Goal: Information Seeking & Learning: Learn about a topic

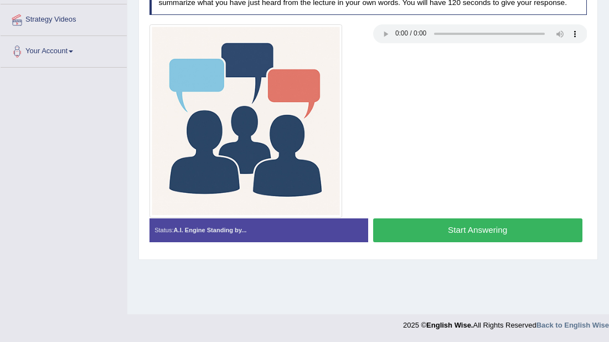
scroll to position [218, 0]
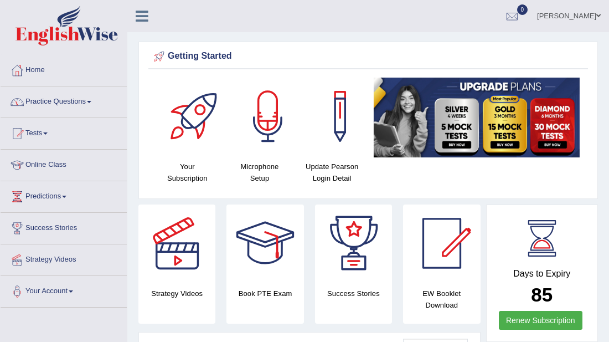
click at [49, 100] on link "Practice Questions" at bounding box center [64, 100] width 126 height 28
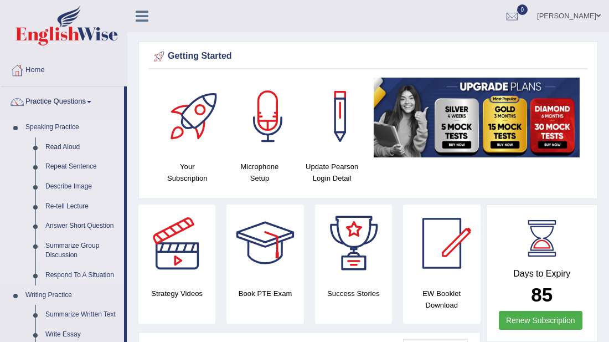
click at [57, 253] on link "Summarize Group Discussion" at bounding box center [82, 250] width 84 height 29
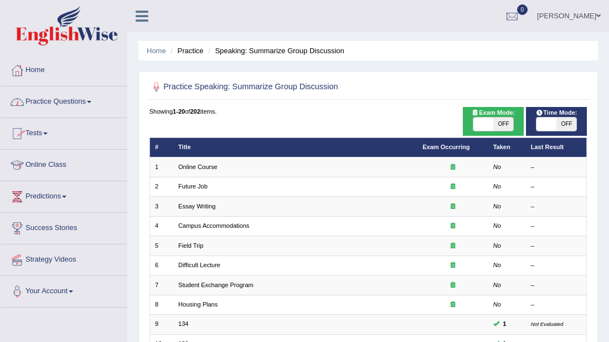
click at [54, 95] on link "Practice Questions" at bounding box center [64, 100] width 126 height 28
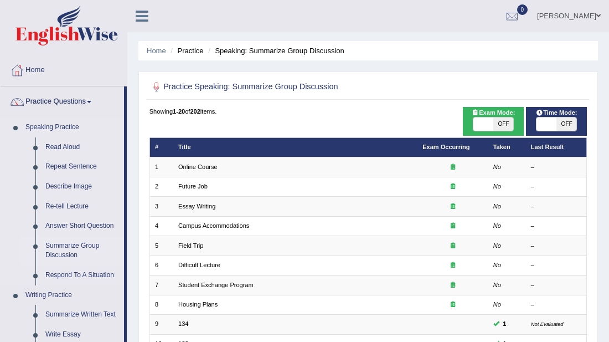
click at [63, 250] on link "Summarize Group Discussion" at bounding box center [82, 250] width 84 height 29
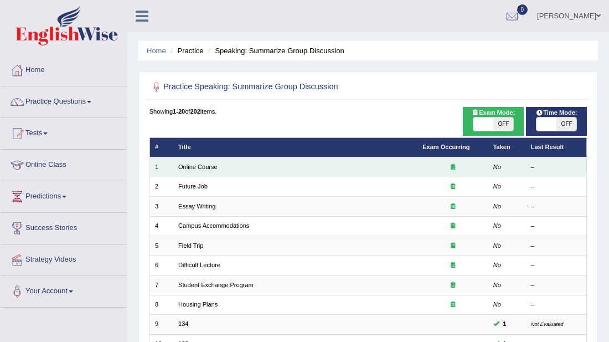
click at [215, 161] on td "Online Course" at bounding box center [295, 166] width 244 height 19
click at [204, 163] on link "Online Course" at bounding box center [197, 166] width 39 height 7
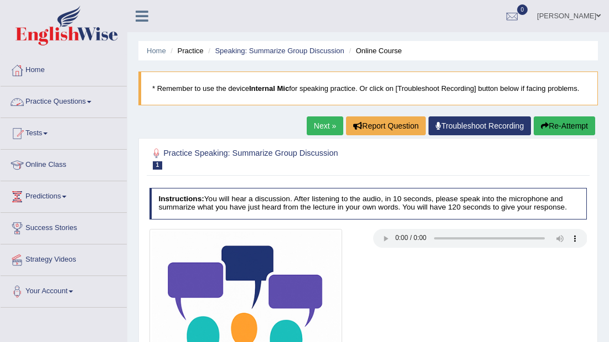
click at [73, 105] on link "Practice Questions" at bounding box center [64, 100] width 126 height 28
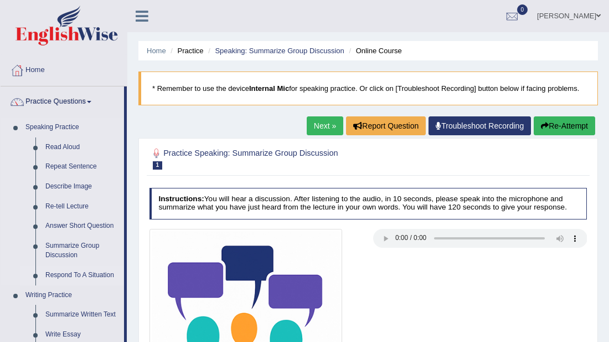
click at [89, 273] on link "Respond To A Situation" at bounding box center [82, 275] width 84 height 20
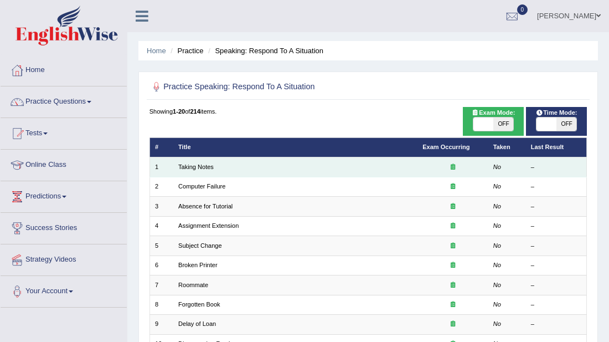
click at [208, 174] on td "Taking Notes" at bounding box center [295, 166] width 244 height 19
click at [193, 169] on link "Taking Notes" at bounding box center [195, 166] width 35 height 7
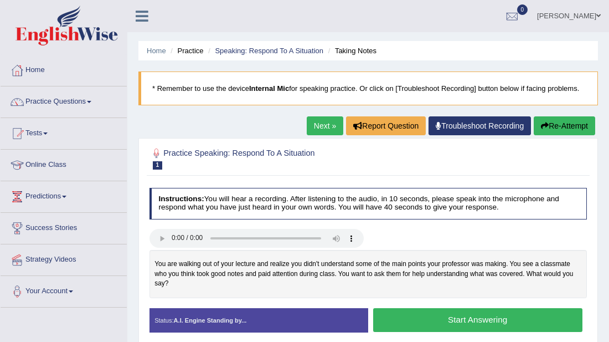
click at [463, 324] on button "Start Answering" at bounding box center [477, 320] width 209 height 24
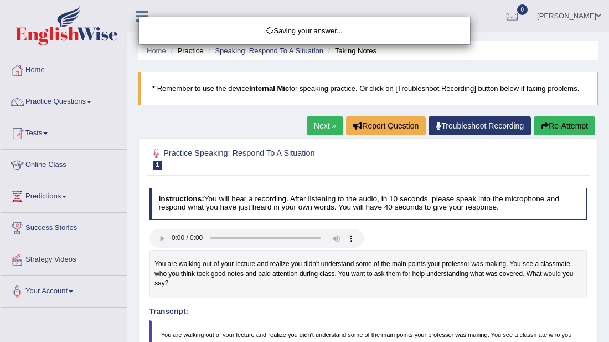
click at [463, 324] on div "Saving your answer..." at bounding box center [304, 171] width 609 height 342
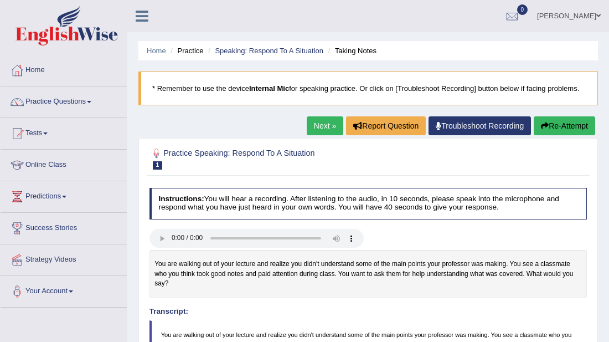
click at [328, 123] on link "Next »" at bounding box center [325, 125] width 37 height 19
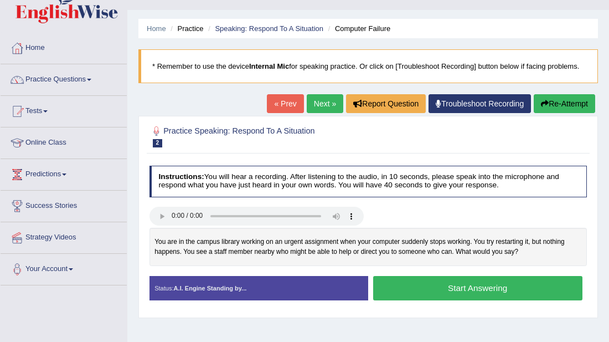
scroll to position [66, 0]
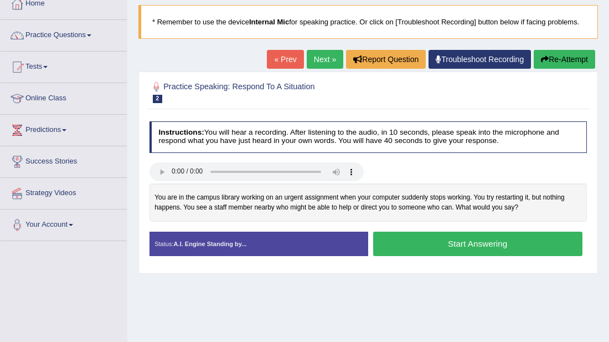
click at [447, 246] on button "Start Answering" at bounding box center [477, 243] width 209 height 24
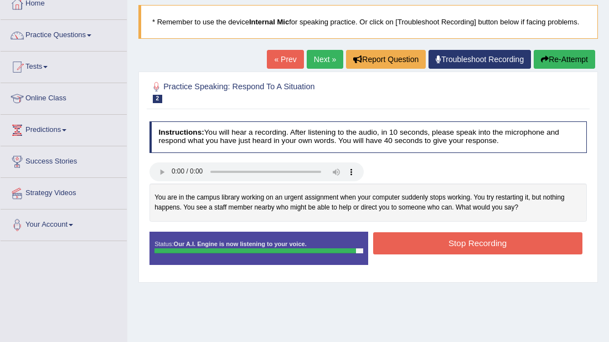
click at [450, 242] on button "Stop Recording" at bounding box center [477, 243] width 209 height 22
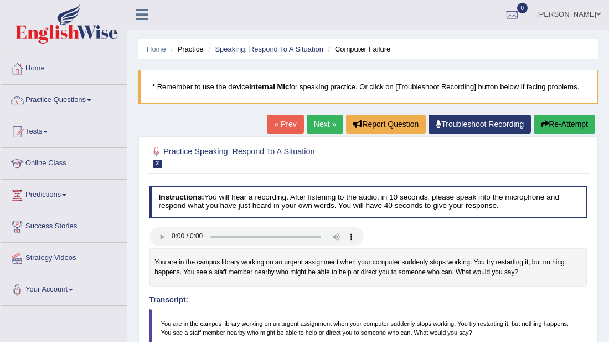
scroll to position [0, 0]
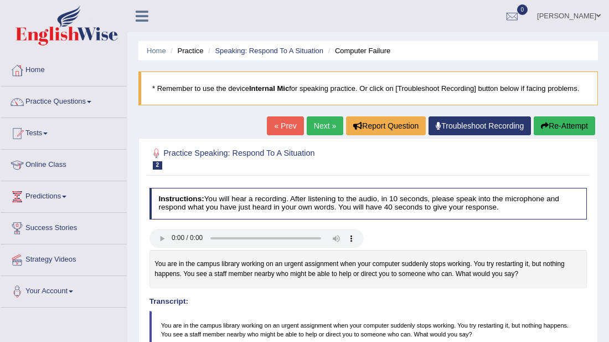
click at [317, 129] on link "Next »" at bounding box center [325, 125] width 37 height 19
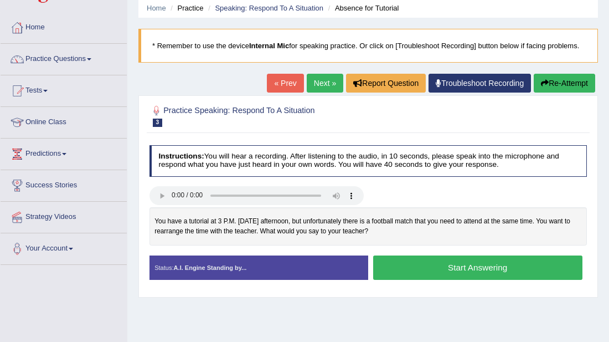
scroll to position [44, 0]
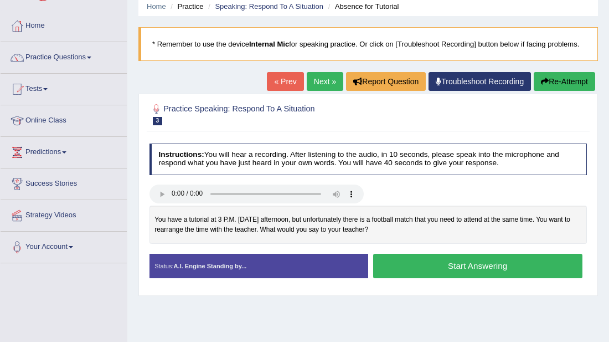
click at [442, 269] on button "Start Answering" at bounding box center [477, 266] width 209 height 24
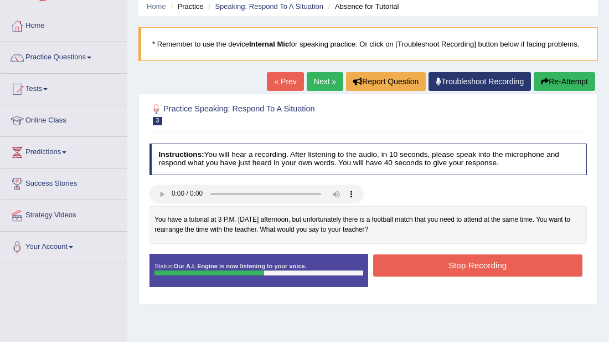
click at [442, 269] on button "Stop Recording" at bounding box center [477, 265] width 209 height 22
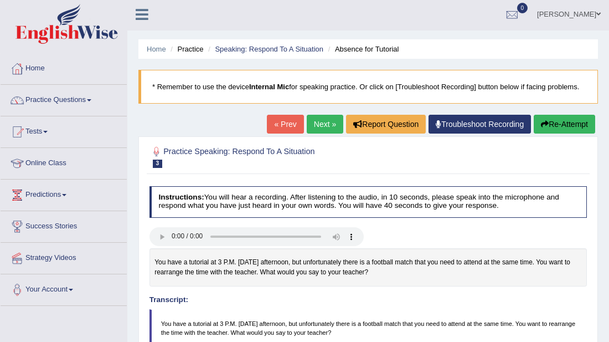
scroll to position [0, 0]
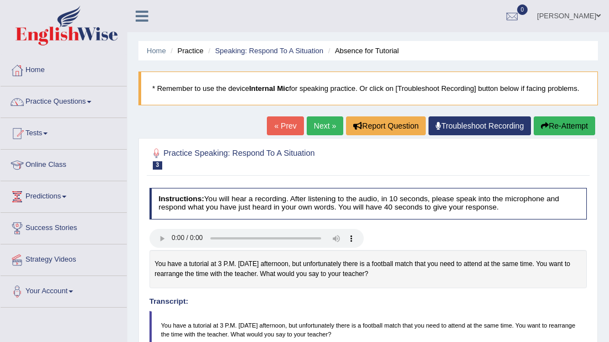
click at [550, 127] on button "Re-Attempt" at bounding box center [564, 125] width 61 height 19
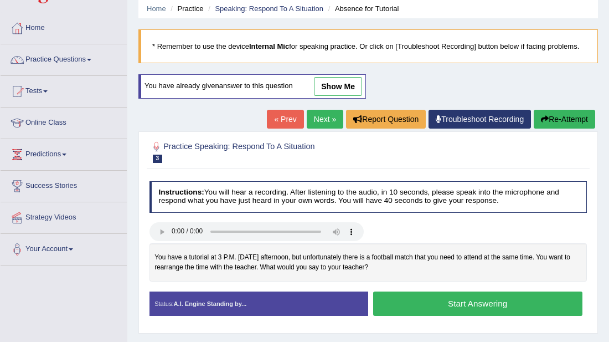
scroll to position [44, 0]
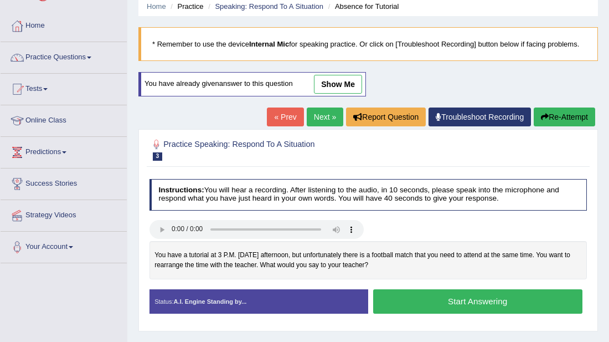
click at [518, 305] on button "Start Answering" at bounding box center [477, 301] width 209 height 24
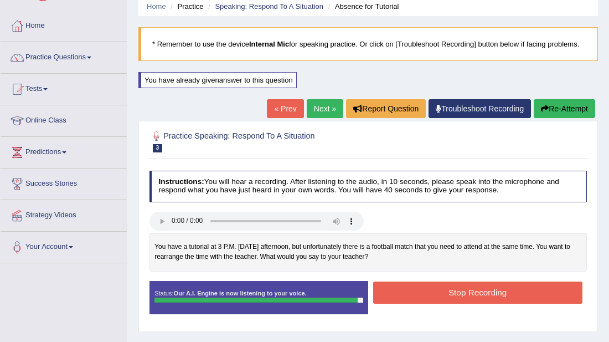
click at [492, 292] on button "Stop Recording" at bounding box center [477, 292] width 209 height 22
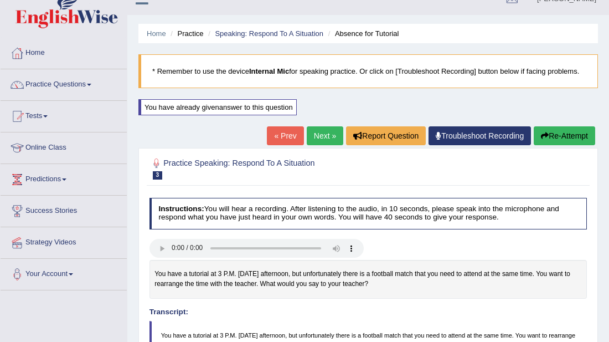
scroll to position [15, 0]
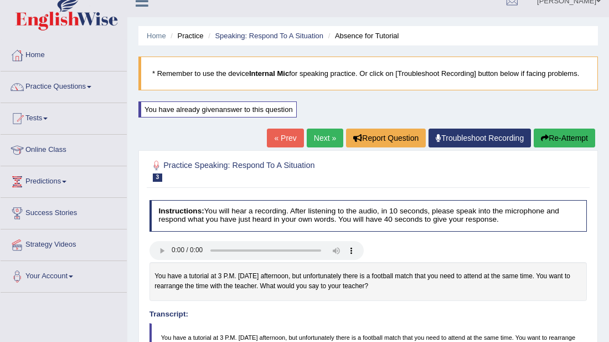
click at [320, 136] on link "Next »" at bounding box center [325, 137] width 37 height 19
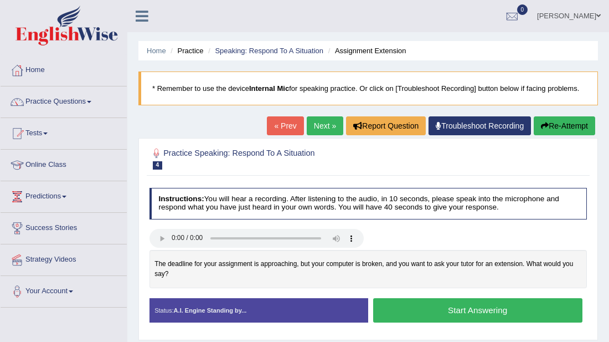
click at [464, 317] on button "Start Answering" at bounding box center [477, 310] width 209 height 24
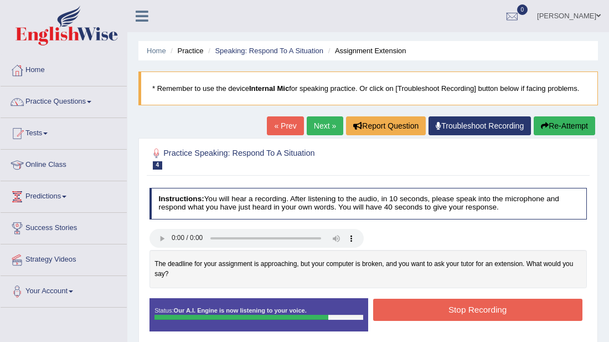
click at [464, 312] on button "Stop Recording" at bounding box center [477, 309] width 209 height 22
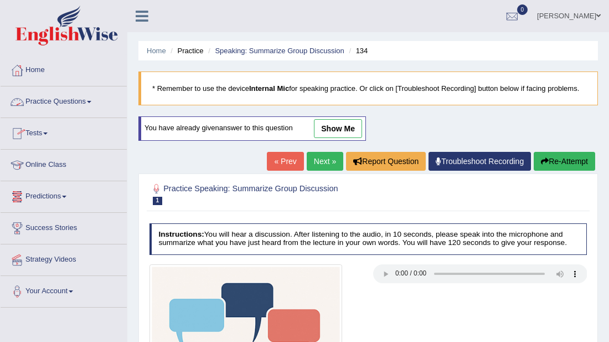
click at [65, 99] on link "Practice Questions" at bounding box center [64, 100] width 126 height 28
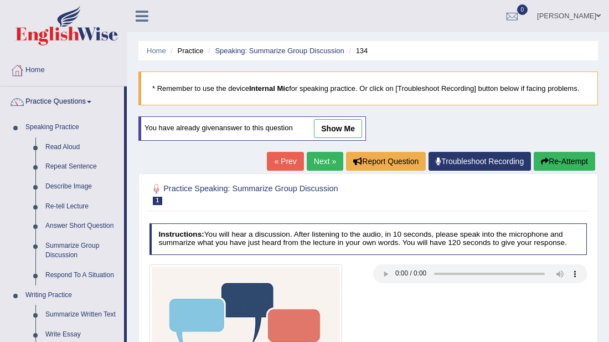
click at [332, 123] on link "show me" at bounding box center [338, 128] width 48 height 19
click at [337, 131] on div "Home Practice Speaking: Summarize Group Discussion 134 * Remember to use the de…" at bounding box center [368, 277] width 482 height 554
click at [335, 126] on div "Home Practice Speaking: Summarize Group Discussion 134 * Remember to use the de…" at bounding box center [368, 277] width 482 height 554
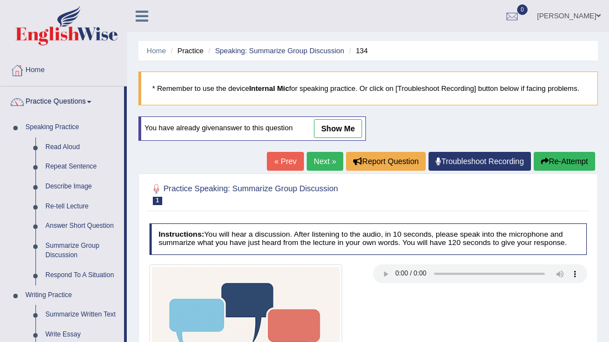
click at [335, 126] on div "Home Practice Speaking: Summarize Group Discussion 134 * Remember to use the de…" at bounding box center [368, 277] width 482 height 554
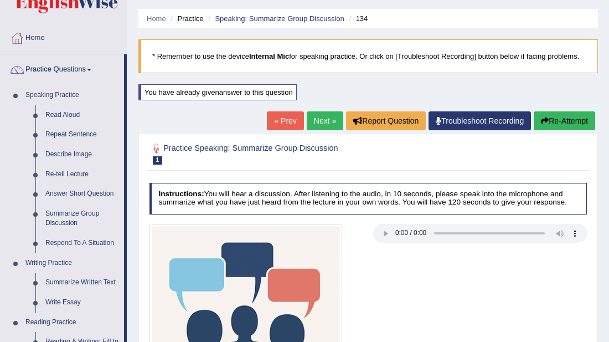
scroll to position [22, 0]
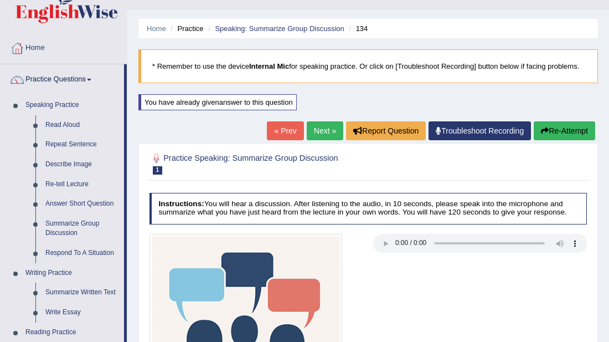
click at [554, 128] on button "Re-Attempt" at bounding box center [564, 130] width 61 height 19
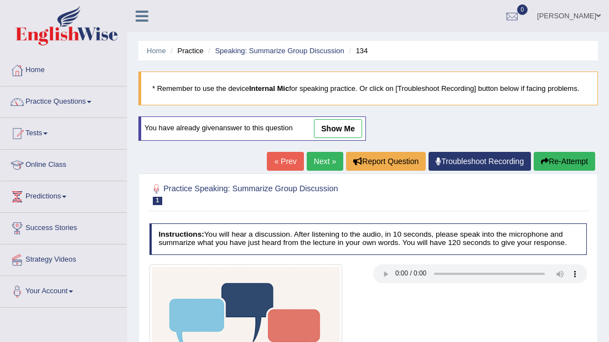
click at [486, 152] on link "Troubleshoot Recording" at bounding box center [480, 161] width 102 height 19
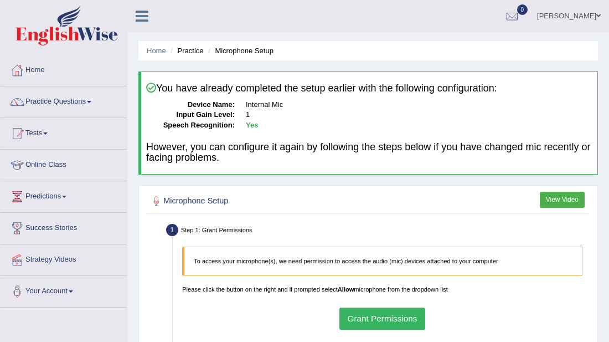
click at [382, 318] on button "Grant Permissions" at bounding box center [382, 318] width 86 height 22
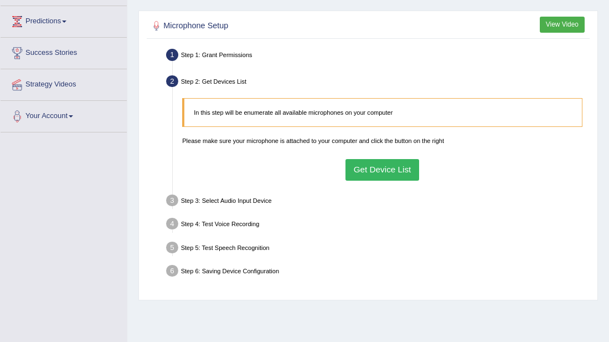
scroll to position [177, 0]
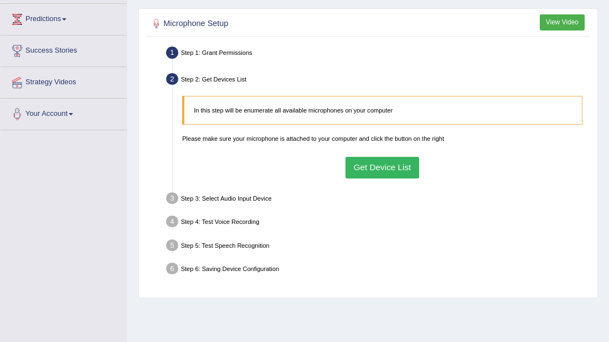
click at [396, 165] on button "Get Device List" at bounding box center [383, 168] width 74 height 22
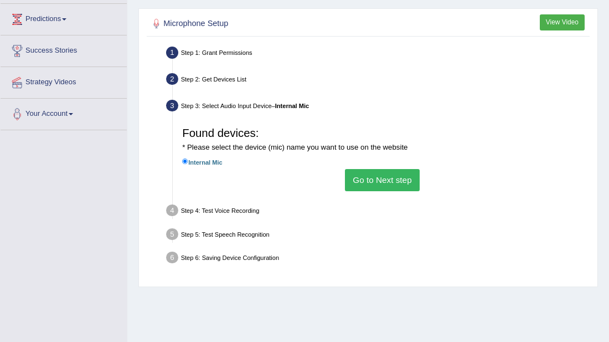
click at [392, 181] on button "Go to Next step" at bounding box center [382, 180] width 75 height 22
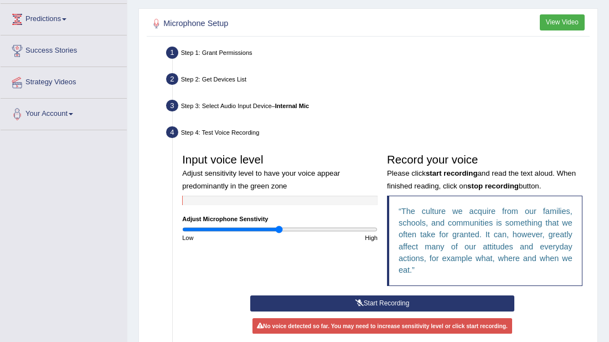
click at [363, 302] on button "Start Recording" at bounding box center [382, 303] width 264 height 16
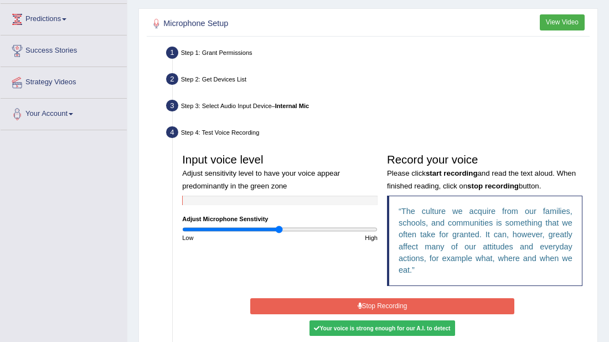
click at [374, 328] on div "Your voice is strong enough for our A.I. to detect" at bounding box center [383, 328] width 146 height 16
click at [342, 334] on div "Start Recording Stop Recording Note: Please listen to the recording till the en…" at bounding box center [382, 329] width 273 height 68
click at [347, 330] on div "Your voice is strong enough for our A.I. to detect" at bounding box center [383, 328] width 146 height 16
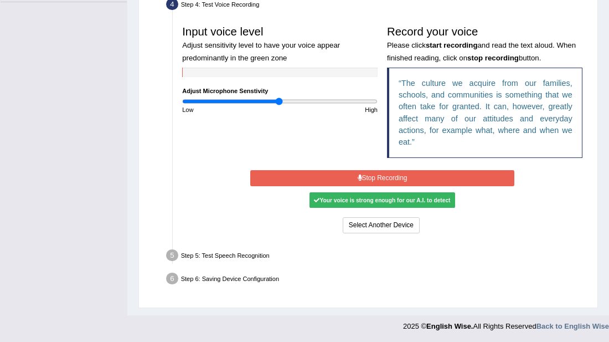
scroll to position [306, 0]
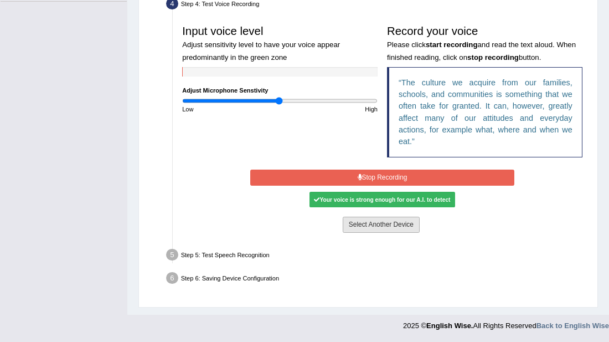
click at [369, 223] on button "Select Another Device" at bounding box center [381, 225] width 77 height 16
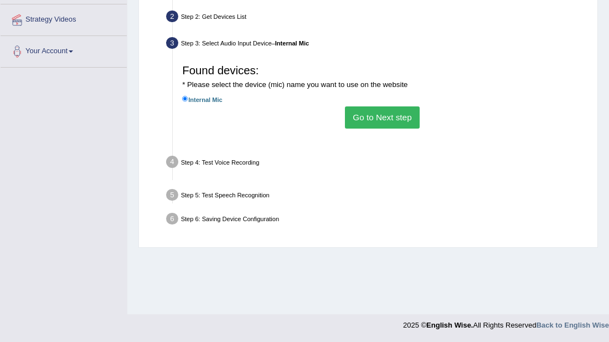
scroll to position [240, 0]
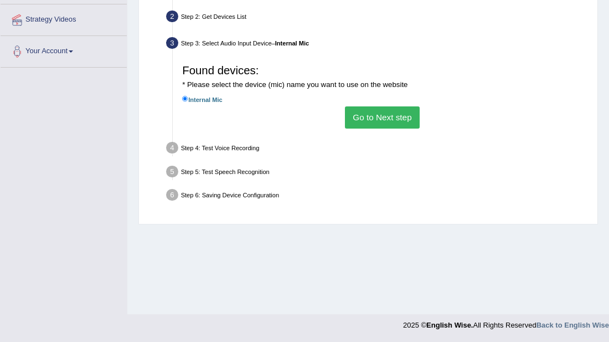
click at [365, 120] on button "Go to Next step" at bounding box center [382, 117] width 75 height 22
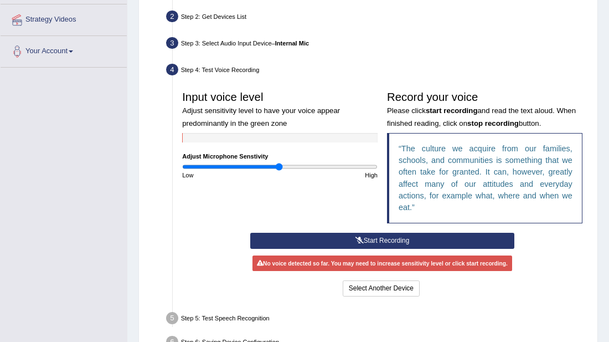
click at [367, 239] on button "Start Recording" at bounding box center [382, 241] width 264 height 16
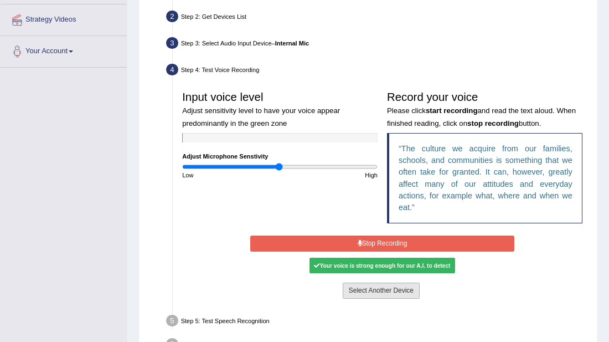
click at [384, 283] on button "Select Another Device" at bounding box center [381, 290] width 77 height 16
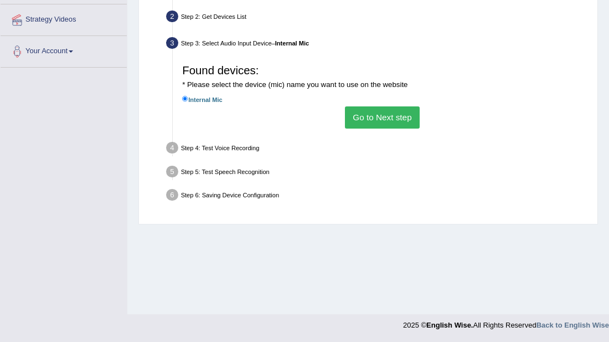
click at [371, 120] on button "Go to Next step" at bounding box center [382, 117] width 75 height 22
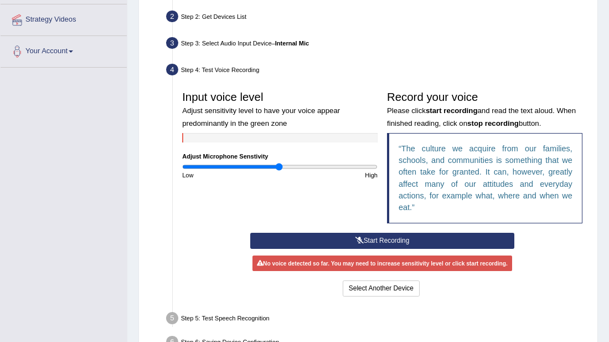
click at [380, 235] on button "Start Recording" at bounding box center [382, 241] width 264 height 16
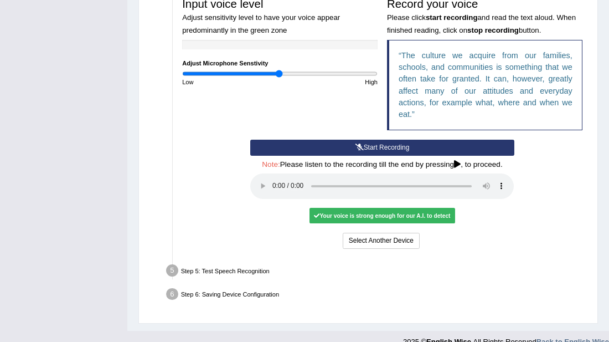
scroll to position [349, 0]
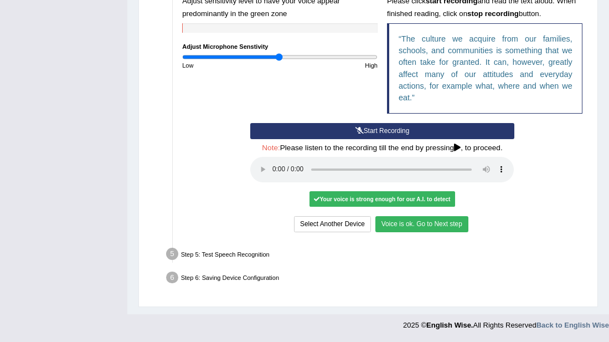
click at [388, 225] on button "Voice is ok. Go to Next step" at bounding box center [421, 224] width 93 height 16
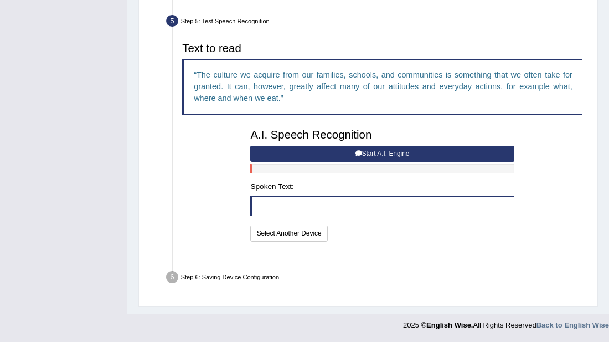
scroll to position [301, 0]
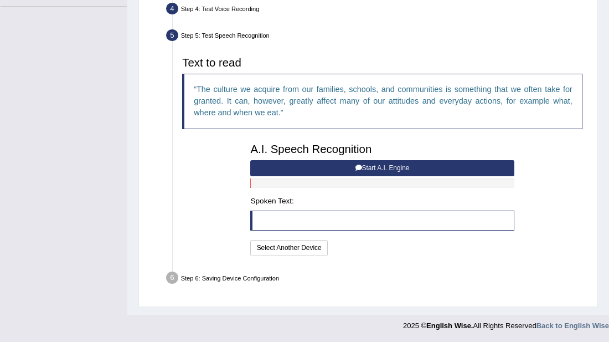
click at [308, 161] on button "Start A.I. Engine" at bounding box center [382, 168] width 264 height 16
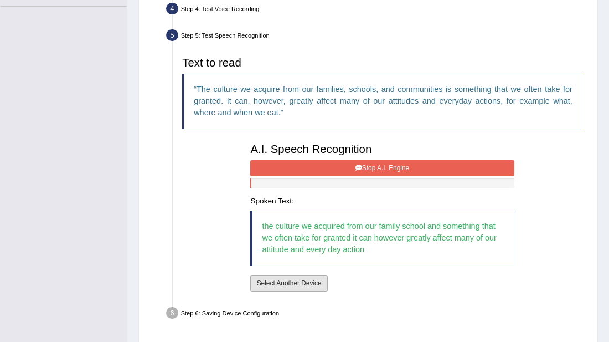
click at [304, 283] on button "Select Another Device" at bounding box center [288, 283] width 77 height 16
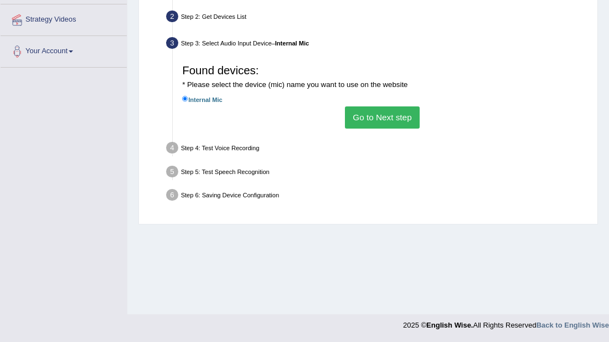
click at [370, 112] on button "Go to Next step" at bounding box center [382, 117] width 75 height 22
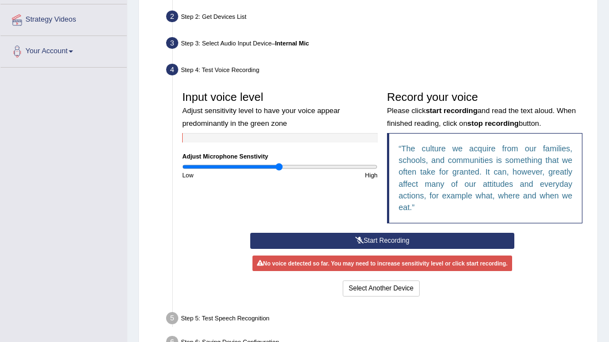
click at [363, 241] on button "Start Recording" at bounding box center [382, 241] width 264 height 16
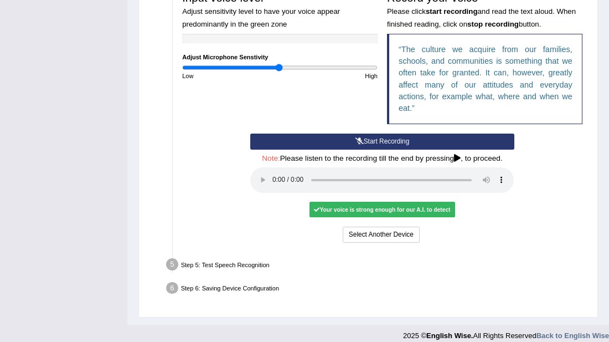
scroll to position [349, 0]
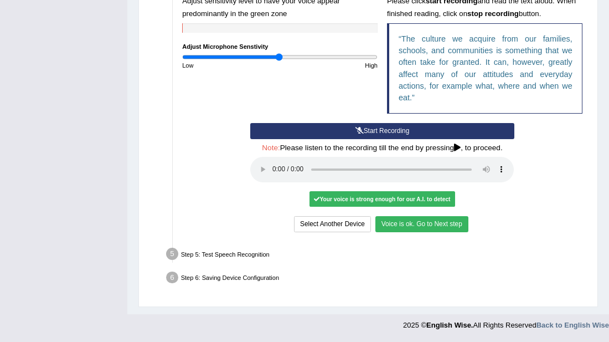
click at [394, 225] on button "Voice is ok. Go to Next step" at bounding box center [421, 224] width 93 height 16
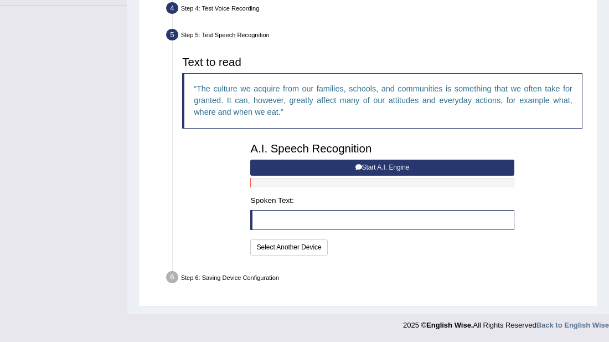
scroll to position [301, 0]
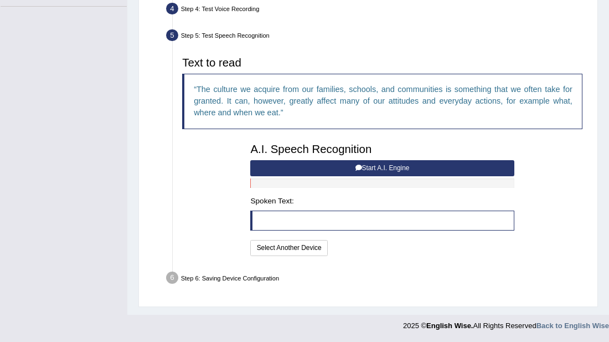
click at [337, 167] on button "Start A.I. Engine" at bounding box center [382, 168] width 264 height 16
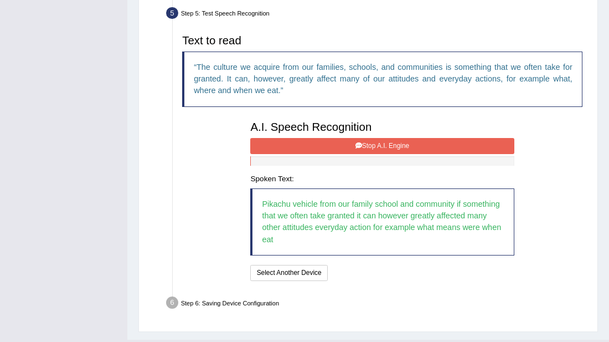
scroll to position [348, 0]
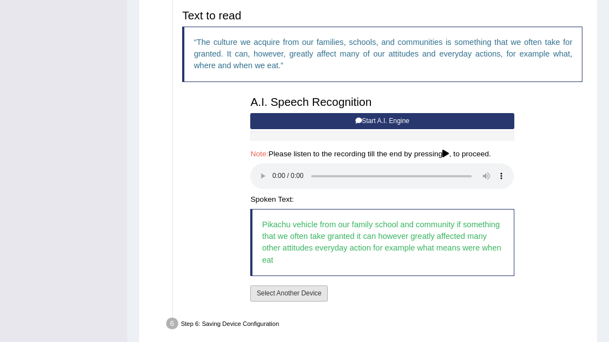
click at [283, 294] on button "Select Another Device" at bounding box center [288, 293] width 77 height 16
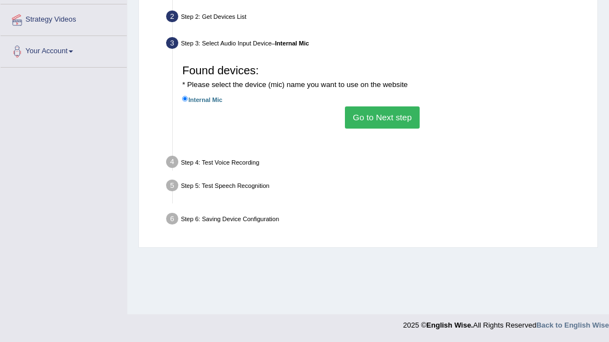
scroll to position [240, 0]
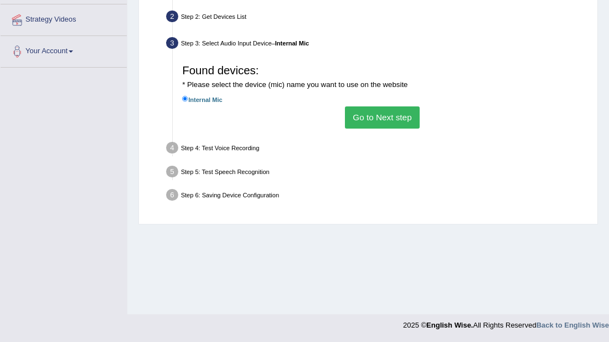
click at [373, 120] on button "Go to Next step" at bounding box center [382, 117] width 75 height 22
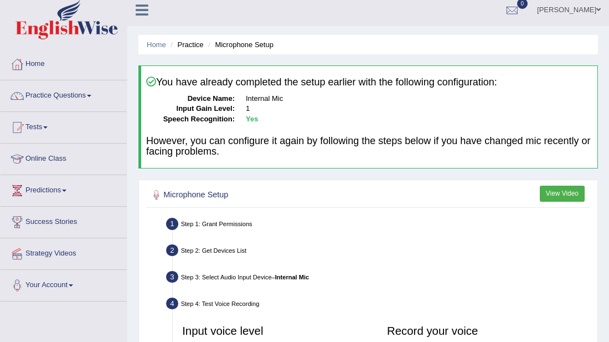
scroll to position [0, 0]
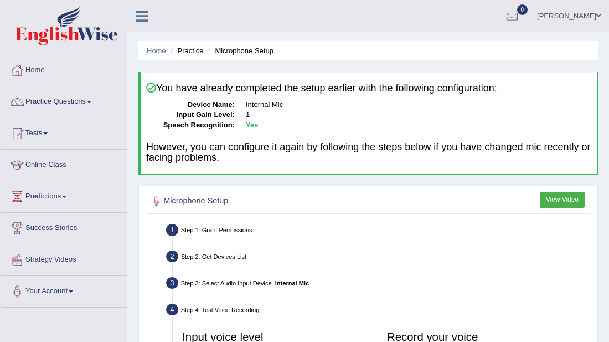
click at [41, 136] on link "Tests" at bounding box center [64, 132] width 126 height 28
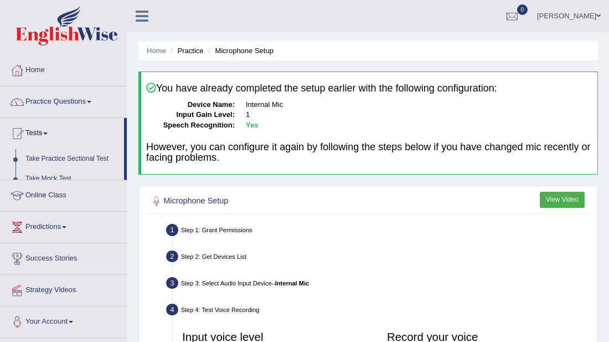
click at [41, 136] on link "Tests" at bounding box center [62, 132] width 123 height 28
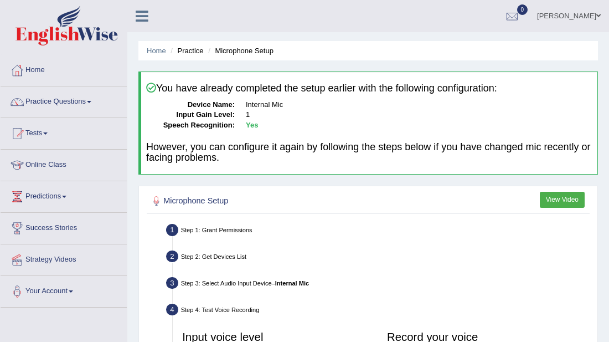
click at [41, 136] on link "Tests" at bounding box center [64, 132] width 126 height 28
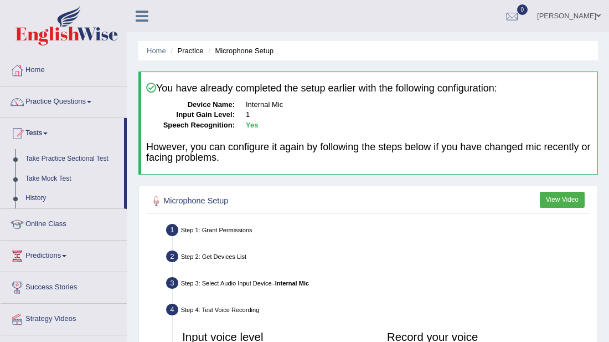
click at [566, 200] on button "View Video" at bounding box center [562, 200] width 45 height 16
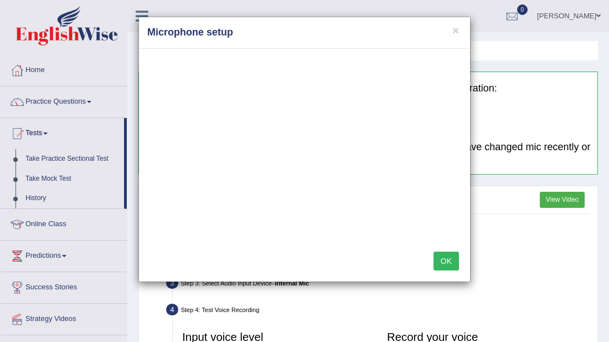
click at [440, 261] on button "OK" at bounding box center [446, 260] width 25 height 19
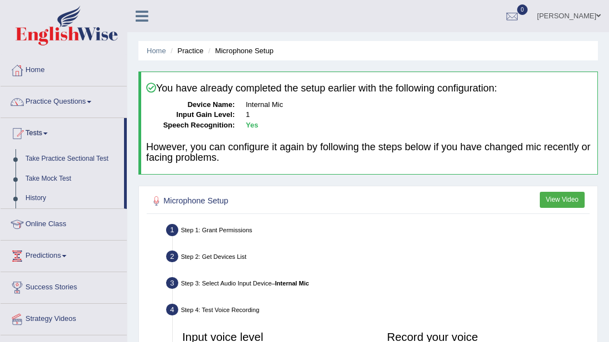
click at [555, 198] on button "View Video" at bounding box center [562, 200] width 45 height 16
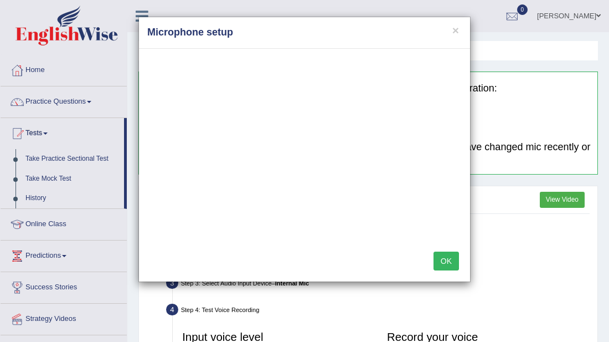
click at [441, 256] on button "OK" at bounding box center [446, 260] width 25 height 19
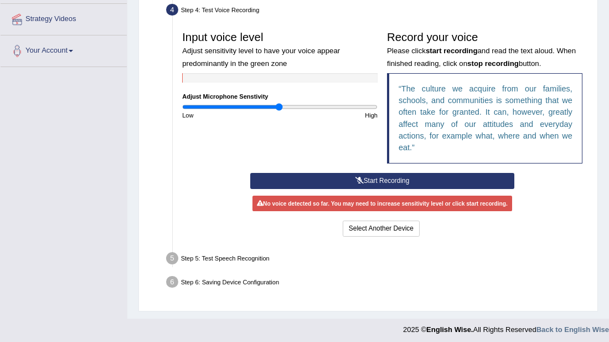
scroll to position [303, 0]
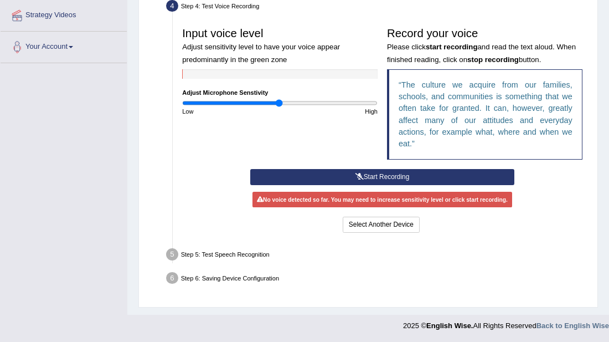
click at [381, 173] on button "Start Recording" at bounding box center [382, 177] width 264 height 16
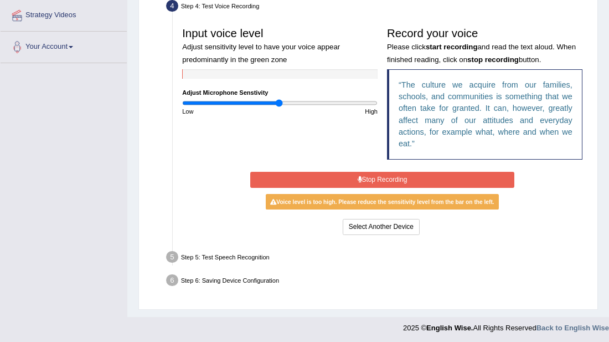
click at [380, 173] on button "Stop Recording" at bounding box center [382, 180] width 264 height 16
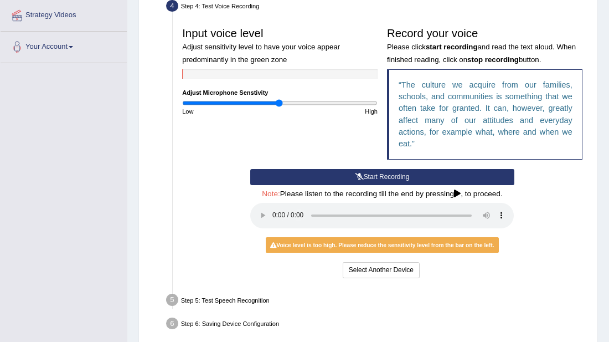
click at [356, 170] on button "Start Recording" at bounding box center [382, 177] width 264 height 16
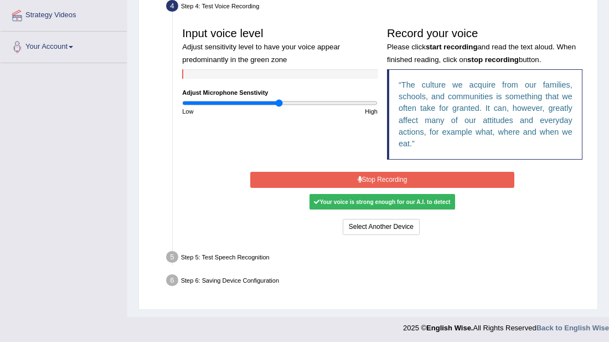
click at [360, 176] on icon at bounding box center [360, 179] width 4 height 7
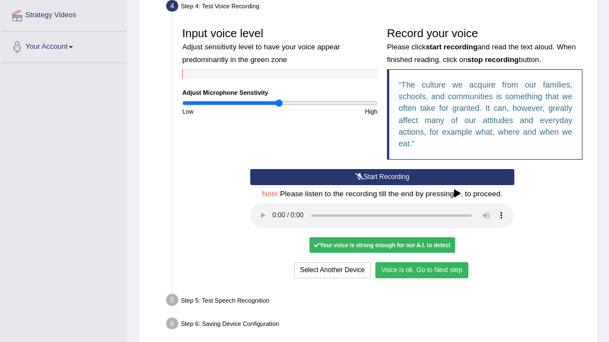
click at [437, 271] on button "Voice is ok. Go to Next step" at bounding box center [421, 270] width 93 height 16
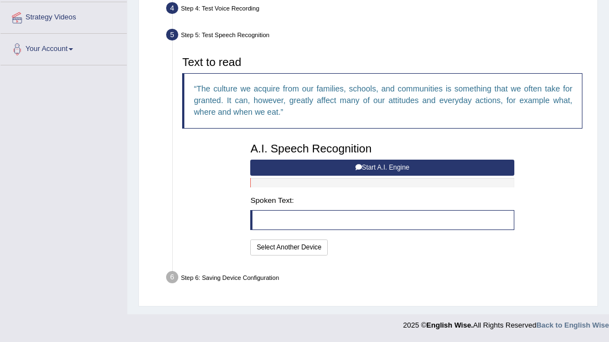
scroll to position [301, 0]
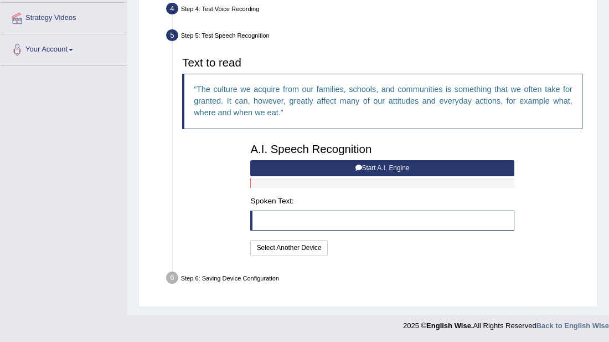
click at [312, 167] on button "Start A.I. Engine" at bounding box center [382, 168] width 264 height 16
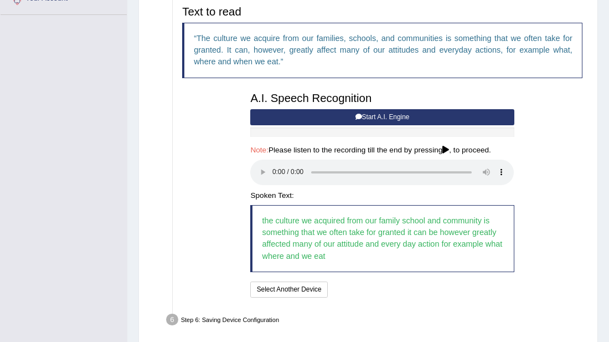
scroll to position [394, 0]
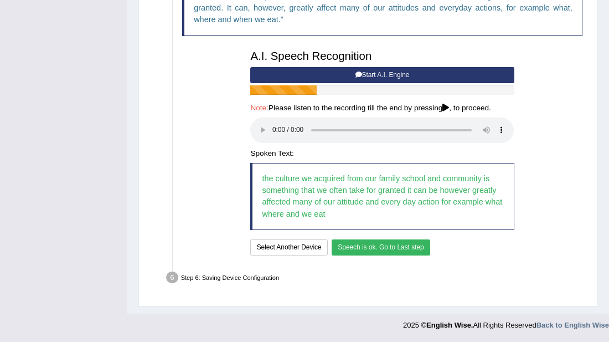
click at [350, 246] on button "Speech is ok. Go to Last step" at bounding box center [381, 247] width 99 height 16
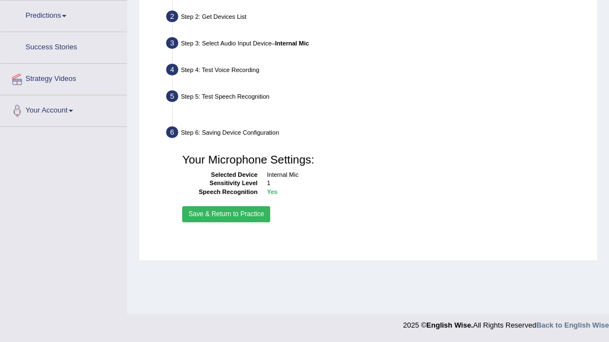
scroll to position [240, 0]
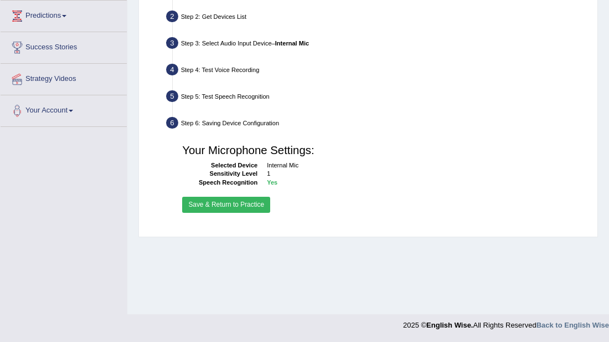
click at [242, 203] on button "Save & Return to Practice" at bounding box center [226, 205] width 88 height 16
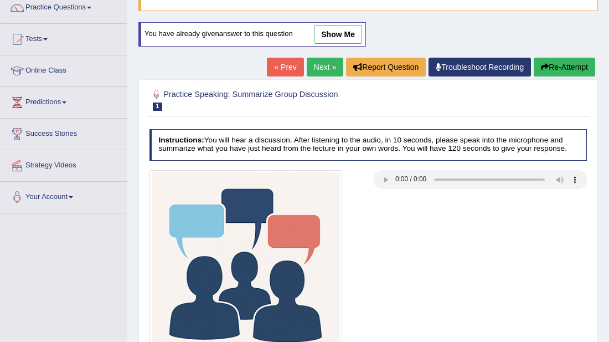
scroll to position [177, 0]
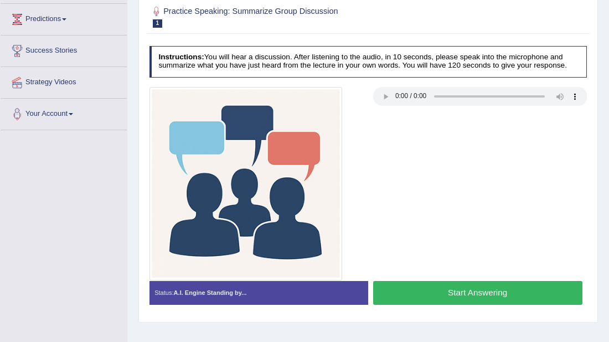
click at [427, 296] on button "Start Answering" at bounding box center [477, 293] width 209 height 24
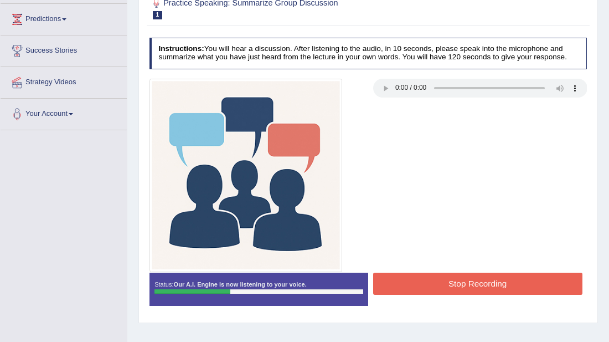
click at [447, 289] on button "Stop Recording" at bounding box center [477, 283] width 209 height 22
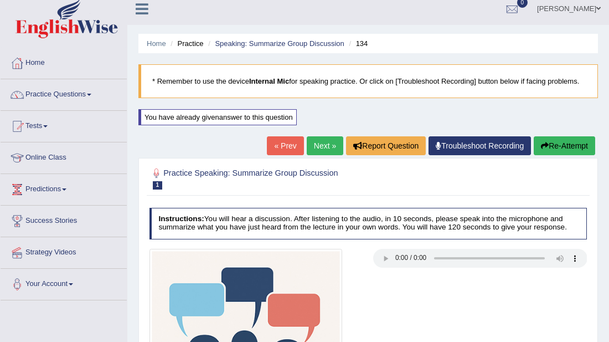
scroll to position [0, 0]
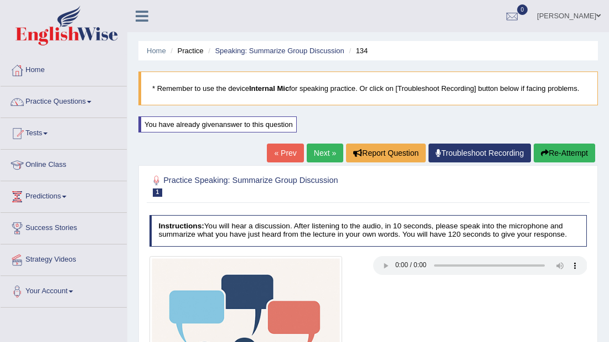
click at [556, 151] on button "Re-Attempt" at bounding box center [564, 152] width 61 height 19
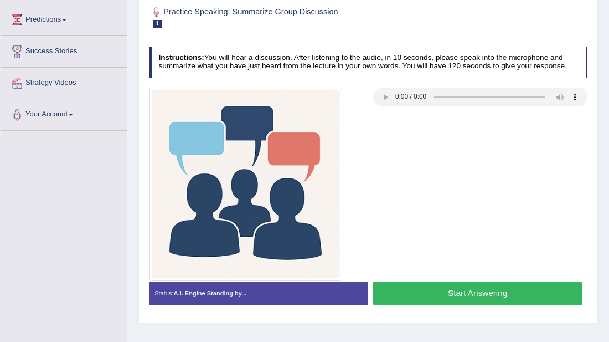
scroll to position [177, 0]
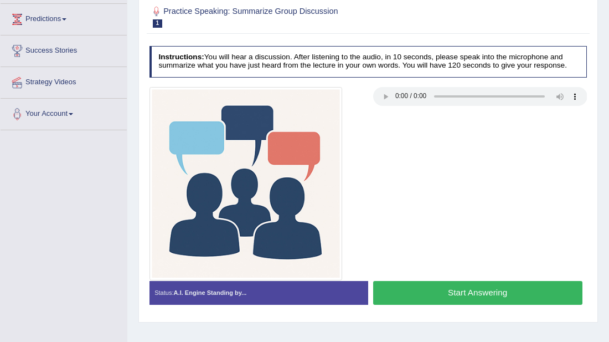
click at [475, 293] on button "Start Answering" at bounding box center [477, 293] width 209 height 24
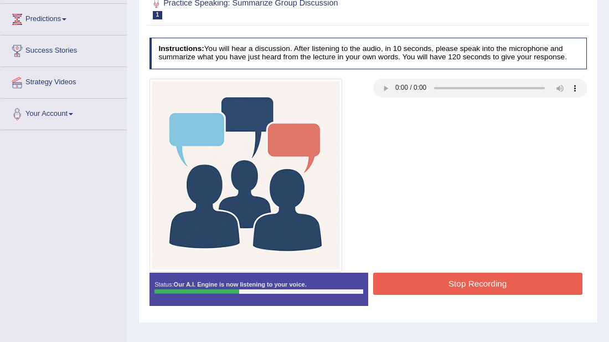
click at [462, 281] on button "Stop Recording" at bounding box center [477, 283] width 209 height 22
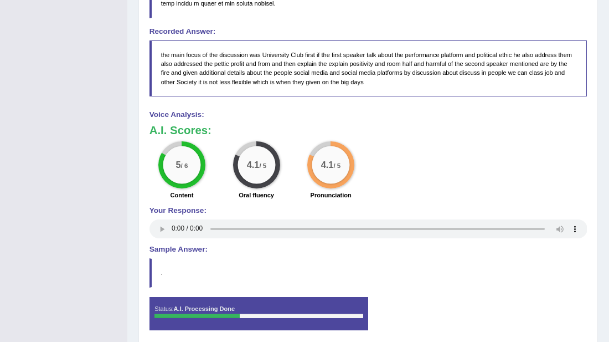
scroll to position [655, 0]
